Goal: Check status: Check status

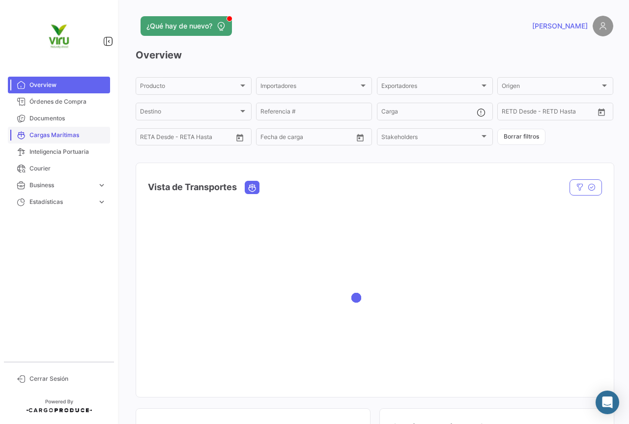
click at [51, 135] on span "Cargas Marítimas" at bounding box center [67, 135] width 77 height 9
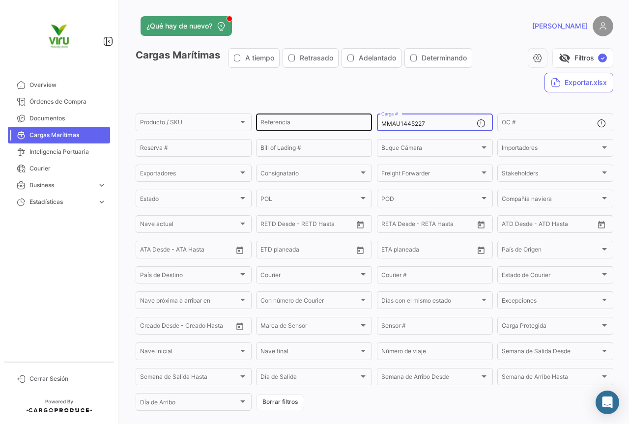
drag, startPoint x: 423, startPoint y: 127, endPoint x: 368, endPoint y: 122, distance: 55.7
click at [0, 0] on div "Producto / SKU Producto / SKU Referencia MMAU1445227 Carga # OC # Reserva # Bil…" at bounding box center [0, 0] width 0 height 0
paste input "SILU7035584"
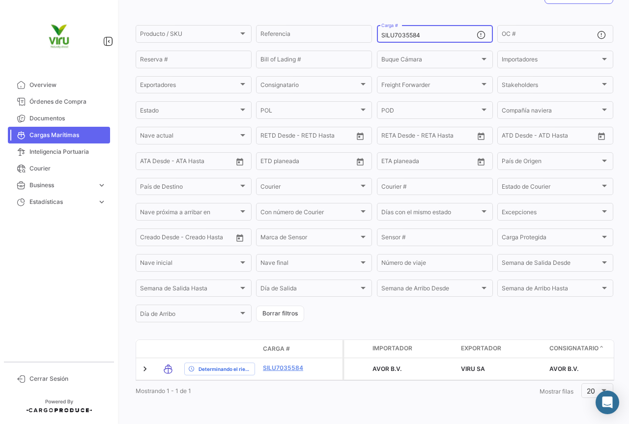
scroll to position [100, 0]
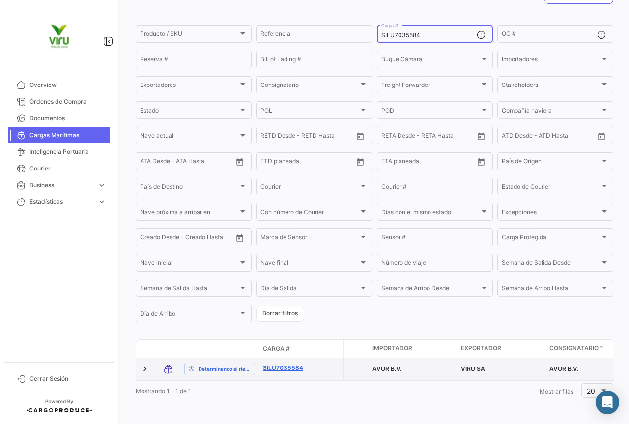
type input "SILU7035584"
click at [284, 363] on link "SILU7035584" at bounding box center [288, 367] width 51 height 9
click at [299, 363] on link "SILU7035584" at bounding box center [288, 367] width 51 height 9
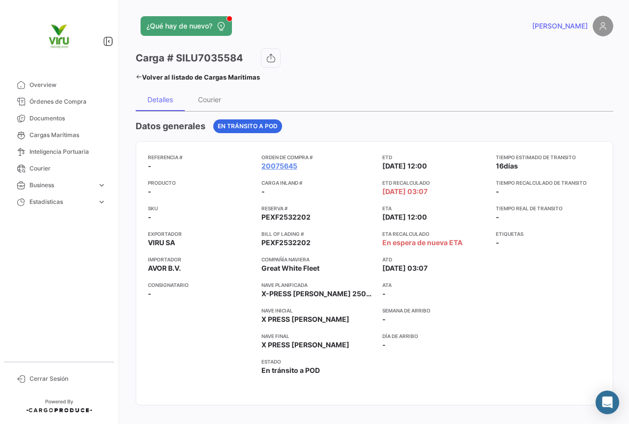
scroll to position [49, 0]
